Goal: Task Accomplishment & Management: Use online tool/utility

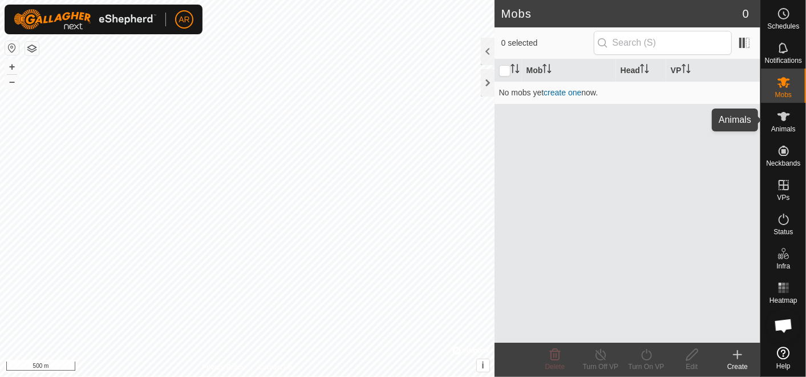
click at [783, 124] on es-animals-svg-icon at bounding box center [784, 116] width 21 height 18
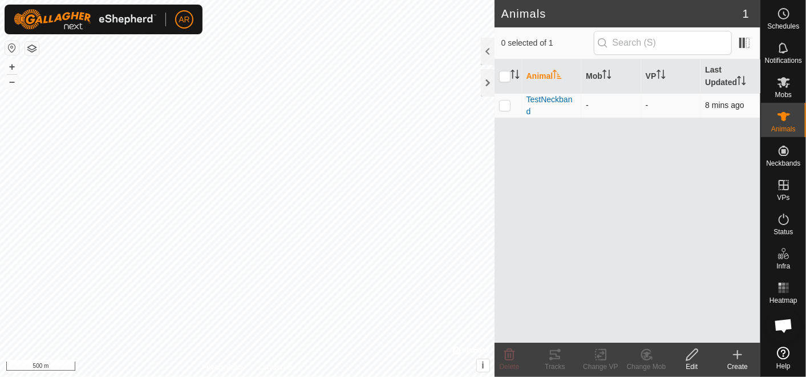
click at [502, 107] on p-checkbox at bounding box center [504, 104] width 11 height 9
checkbox input "true"
click at [556, 359] on icon at bounding box center [555, 355] width 14 height 14
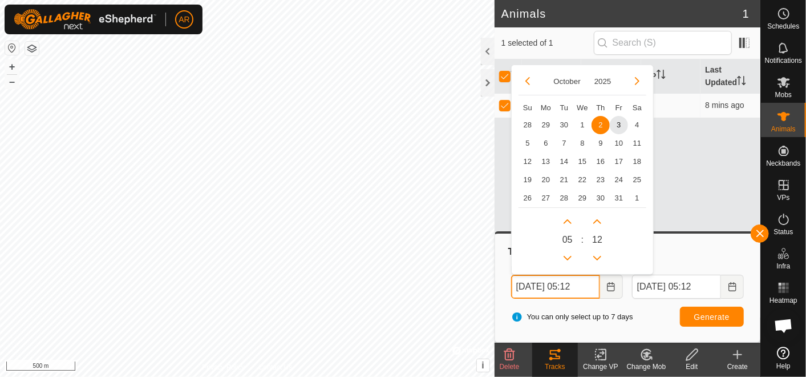
click at [526, 286] on input "[DATE] 05:12" at bounding box center [555, 287] width 89 height 24
click at [527, 79] on button "Previous Month" at bounding box center [528, 81] width 18 height 18
click at [545, 195] on span "29" at bounding box center [546, 197] width 18 height 18
type input "[DATE] 05:12"
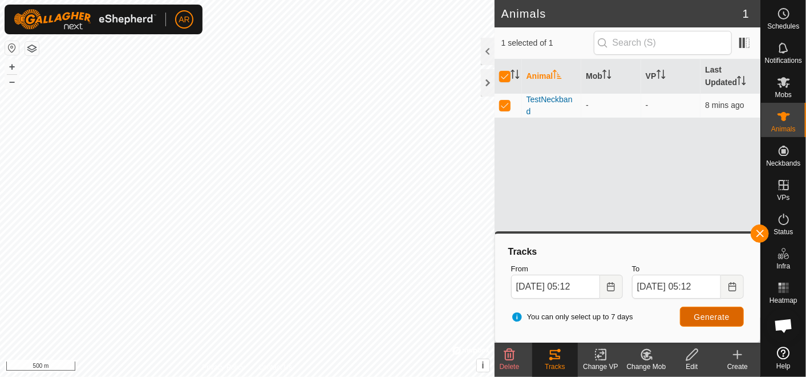
click at [707, 317] on span "Generate" at bounding box center [712, 316] width 35 height 9
